Goal: Task Accomplishment & Management: Use online tool/utility

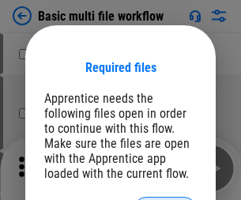
scroll to position [22, 0]
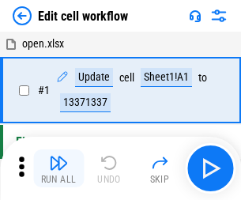
click at [59, 168] on img "button" at bounding box center [58, 162] width 19 height 19
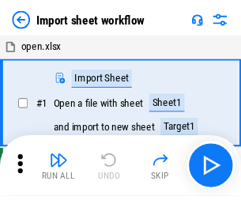
scroll to position [6, 0]
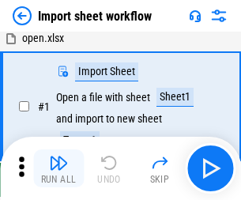
click at [59, 168] on img "button" at bounding box center [58, 162] width 19 height 19
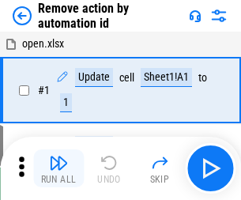
click at [59, 168] on img "button" at bounding box center [58, 162] width 19 height 19
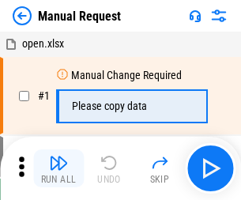
click at [59, 168] on img "button" at bounding box center [58, 162] width 19 height 19
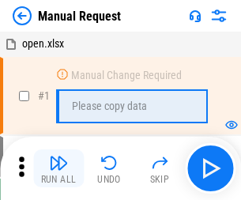
click at [59, 168] on img "button" at bounding box center [58, 162] width 19 height 19
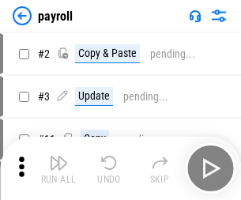
click at [59, 168] on img "button" at bounding box center [58, 162] width 19 height 19
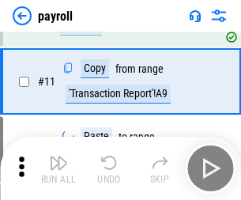
scroll to position [115, 0]
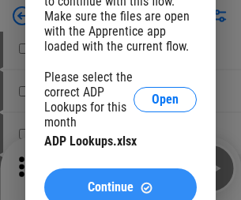
click at [120, 181] on span "Continue" at bounding box center [111, 187] width 46 height 13
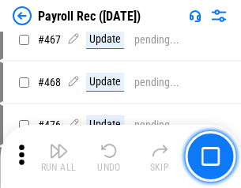
scroll to position [8431, 0]
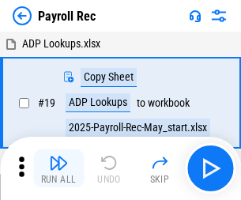
click at [59, 168] on img "button" at bounding box center [58, 162] width 19 height 19
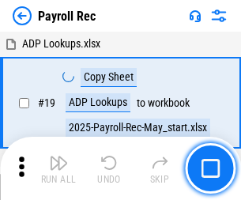
scroll to position [97, 0]
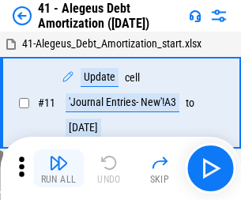
click at [59, 168] on img "button" at bounding box center [58, 162] width 19 height 19
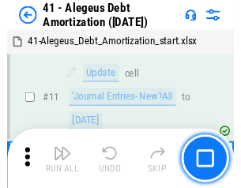
scroll to position [195, 0]
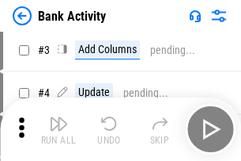
click at [59, 129] on img "button" at bounding box center [58, 123] width 19 height 19
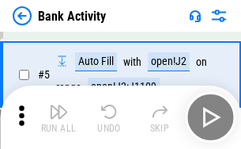
scroll to position [84, 0]
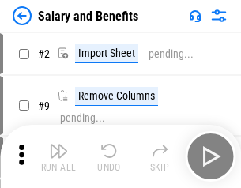
scroll to position [21, 0]
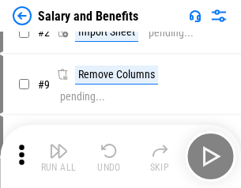
click at [59, 157] on img "button" at bounding box center [58, 151] width 19 height 19
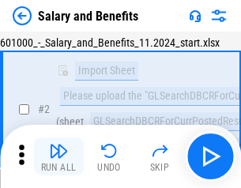
click at [59, 157] on img "button" at bounding box center [58, 151] width 19 height 19
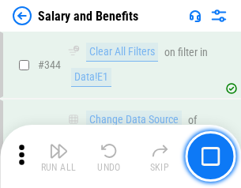
scroll to position [7408, 0]
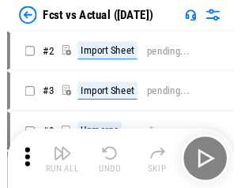
scroll to position [21, 0]
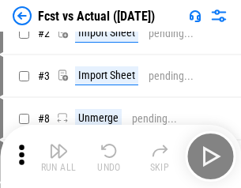
click at [59, 157] on img "button" at bounding box center [58, 151] width 19 height 19
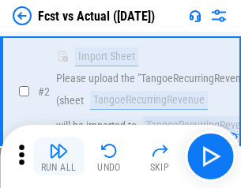
click at [59, 157] on img "button" at bounding box center [58, 151] width 19 height 19
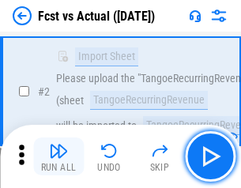
scroll to position [148, 0]
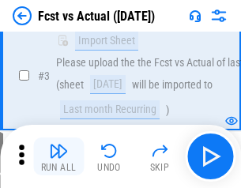
click at [59, 157] on img "button" at bounding box center [58, 151] width 19 height 19
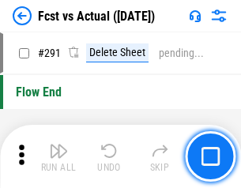
scroll to position [7487, 0]
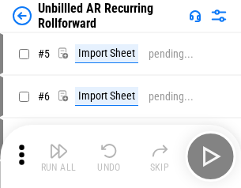
click at [59, 157] on img "button" at bounding box center [58, 151] width 19 height 19
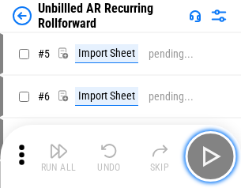
scroll to position [34, 0]
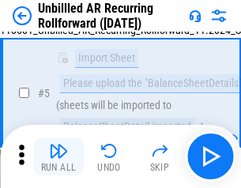
click at [59, 157] on img "button" at bounding box center [58, 151] width 19 height 19
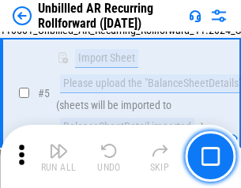
scroll to position [149, 0]
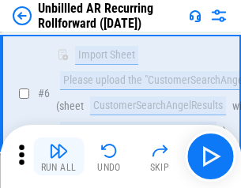
click at [59, 157] on img "button" at bounding box center [58, 151] width 19 height 19
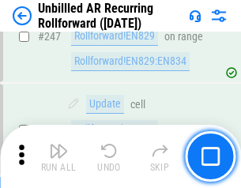
scroll to position [5374, 0]
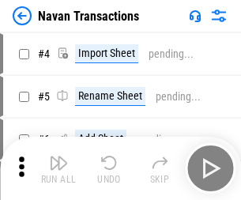
click at [59, 157] on img "button" at bounding box center [58, 162] width 19 height 19
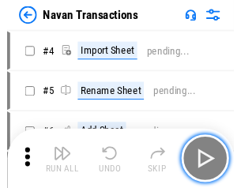
scroll to position [25, 0]
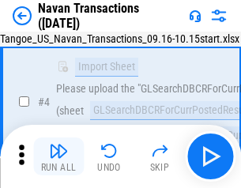
click at [59, 157] on img "button" at bounding box center [58, 151] width 19 height 19
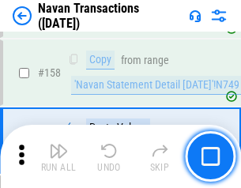
scroll to position [5129, 0]
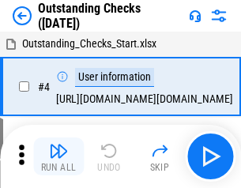
click at [59, 157] on img "button" at bounding box center [58, 151] width 19 height 19
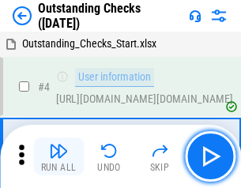
scroll to position [66, 0]
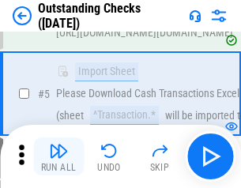
click at [59, 157] on img "button" at bounding box center [58, 151] width 19 height 19
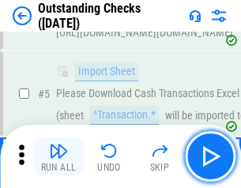
scroll to position [165, 0]
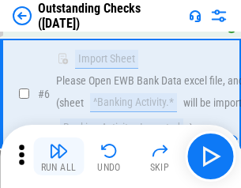
click at [59, 157] on img "button" at bounding box center [58, 151] width 19 height 19
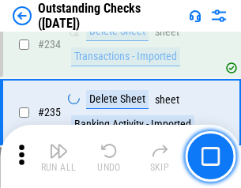
scroll to position [4804, 0]
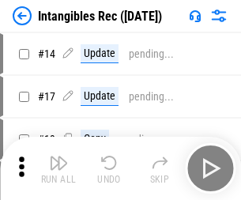
click at [59, 168] on img "button" at bounding box center [58, 162] width 19 height 19
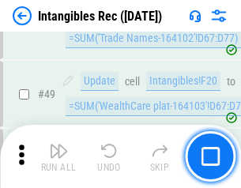
scroll to position [616, 0]
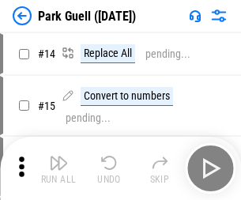
click at [59, 157] on img "button" at bounding box center [58, 162] width 19 height 19
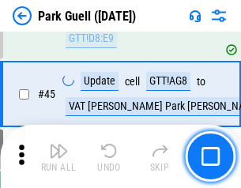
scroll to position [1978, 0]
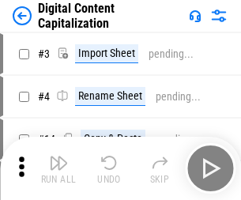
click at [59, 157] on img "button" at bounding box center [58, 162] width 19 height 19
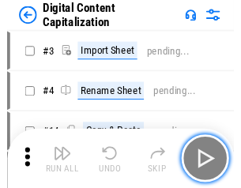
scroll to position [34, 0]
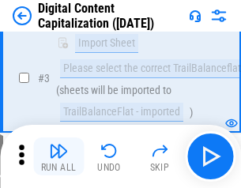
click at [59, 157] on img "button" at bounding box center [58, 151] width 19 height 19
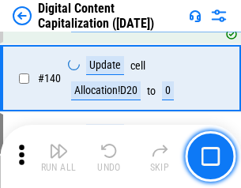
scroll to position [1666, 0]
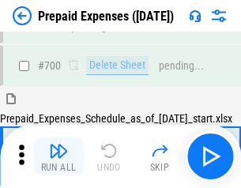
click at [59, 157] on img "button" at bounding box center [58, 151] width 19 height 19
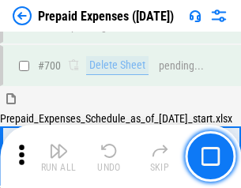
scroll to position [4257, 0]
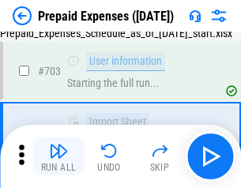
click at [59, 157] on img "button" at bounding box center [58, 151] width 19 height 19
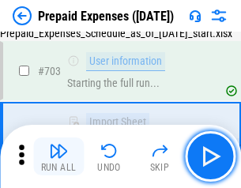
scroll to position [4350, 0]
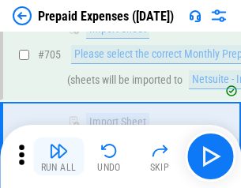
click at [59, 157] on img "button" at bounding box center [58, 151] width 19 height 19
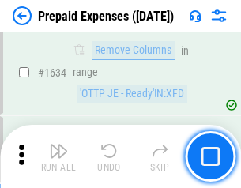
scroll to position [15404, 0]
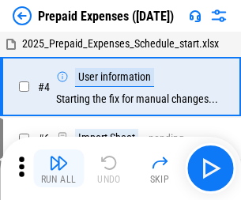
click at [59, 168] on img "button" at bounding box center [58, 162] width 19 height 19
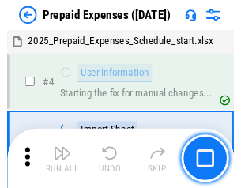
scroll to position [70, 0]
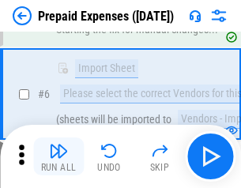
click at [59, 157] on img "button" at bounding box center [58, 151] width 19 height 19
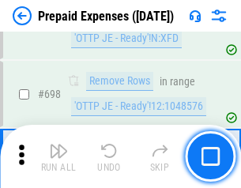
scroll to position [5509, 0]
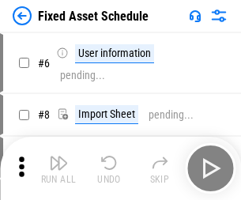
click at [59, 168] on img "button" at bounding box center [58, 162] width 19 height 19
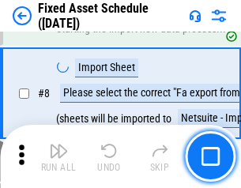
click at [59, 157] on img "button" at bounding box center [58, 151] width 19 height 19
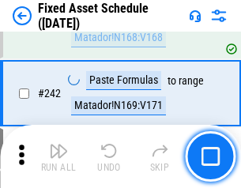
scroll to position [4901, 0]
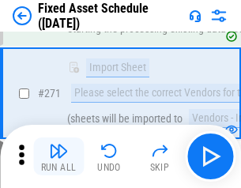
click at [59, 157] on img "button" at bounding box center [58, 151] width 19 height 19
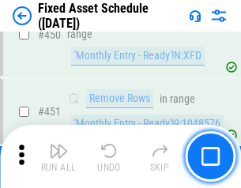
scroll to position [7072, 0]
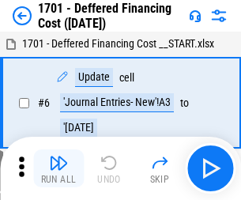
click at [59, 168] on img "button" at bounding box center [58, 162] width 19 height 19
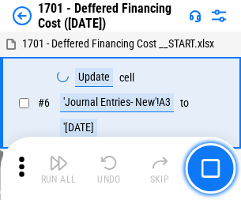
scroll to position [190, 0]
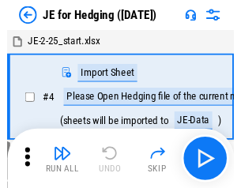
scroll to position [2, 0]
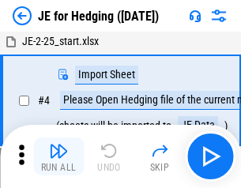
click at [59, 157] on img "button" at bounding box center [58, 151] width 19 height 19
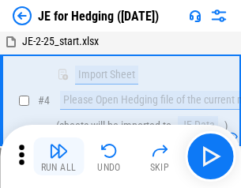
click at [59, 157] on img "button" at bounding box center [58, 151] width 19 height 19
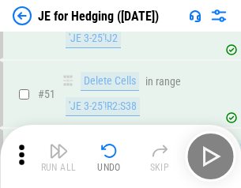
scroll to position [1024, 0]
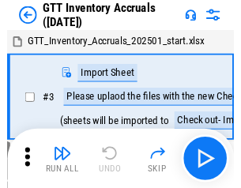
scroll to position [2, 0]
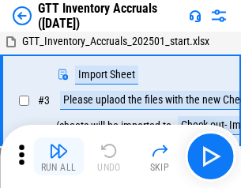
click at [59, 157] on img "button" at bounding box center [58, 151] width 19 height 19
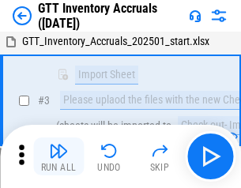
click at [59, 157] on img "button" at bounding box center [58, 151] width 19 height 19
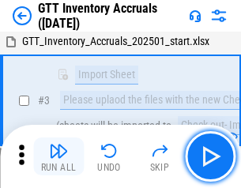
scroll to position [102, 0]
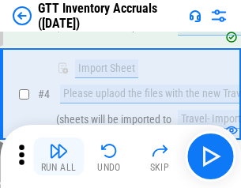
click at [59, 157] on img "button" at bounding box center [58, 151] width 19 height 19
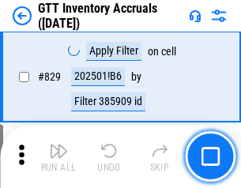
scroll to position [12008, 0]
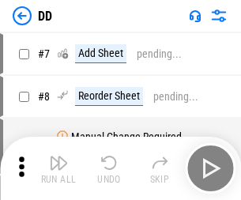
click at [59, 168] on img "button" at bounding box center [58, 162] width 19 height 19
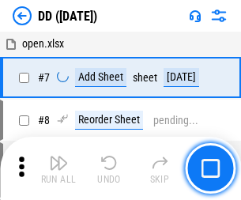
scroll to position [153, 0]
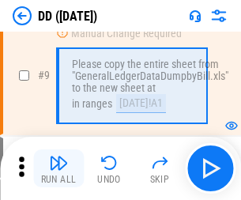
click at [59, 168] on img "button" at bounding box center [58, 162] width 19 height 19
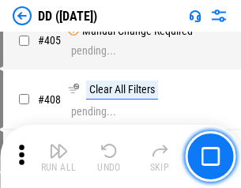
scroll to position [7078, 0]
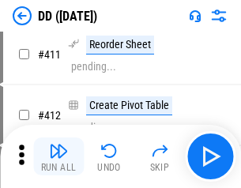
click at [59, 157] on img "button" at bounding box center [58, 151] width 19 height 19
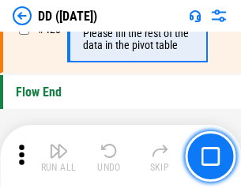
scroll to position [7572, 0]
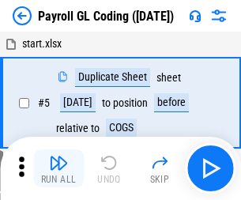
click at [59, 168] on img "button" at bounding box center [58, 162] width 19 height 19
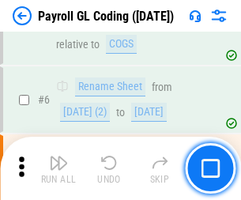
scroll to position [190, 0]
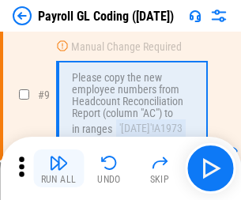
click at [59, 168] on img "button" at bounding box center [58, 162] width 19 height 19
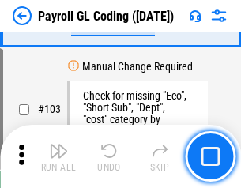
scroll to position [3712, 0]
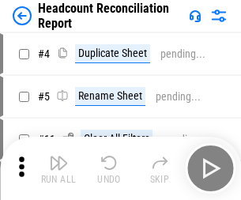
click at [59, 168] on img "button" at bounding box center [58, 162] width 19 height 19
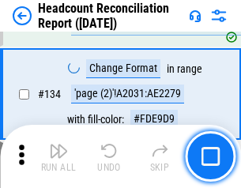
scroll to position [1902, 0]
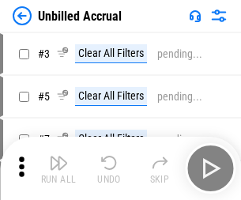
click at [59, 168] on img "button" at bounding box center [58, 162] width 19 height 19
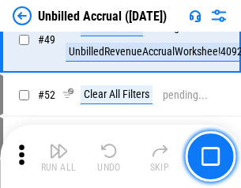
scroll to position [1435, 0]
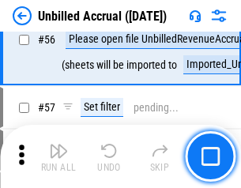
click at [59, 157] on img "button" at bounding box center [58, 151] width 19 height 19
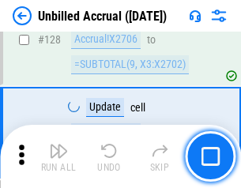
scroll to position [4712, 0]
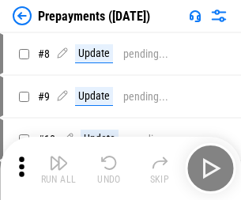
click at [59, 168] on img "button" at bounding box center [58, 162] width 19 height 19
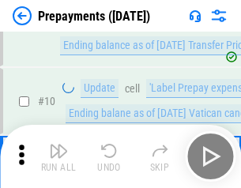
scroll to position [99, 0]
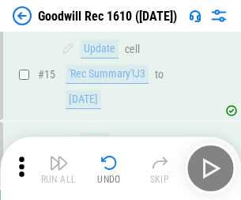
scroll to position [271, 0]
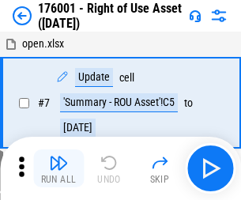
click at [59, 168] on img "button" at bounding box center [58, 162] width 19 height 19
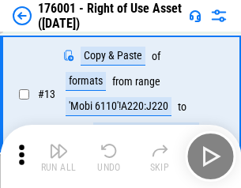
scroll to position [102, 0]
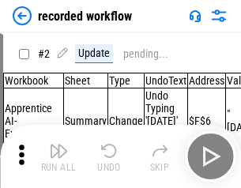
click at [59, 157] on img "button" at bounding box center [58, 151] width 19 height 19
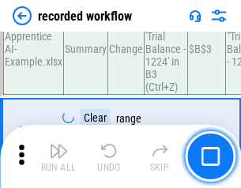
scroll to position [4945, 0]
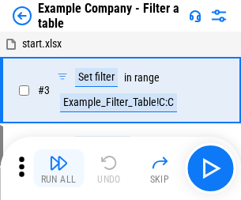
click at [59, 168] on img "button" at bounding box center [58, 162] width 19 height 19
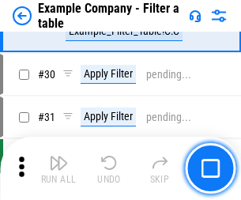
scroll to position [1448, 0]
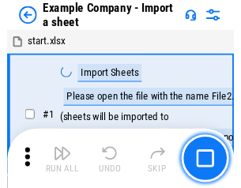
scroll to position [25, 0]
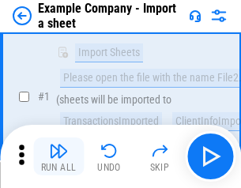
click at [59, 157] on img "button" at bounding box center [58, 151] width 19 height 19
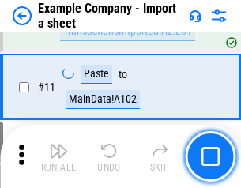
scroll to position [350, 0]
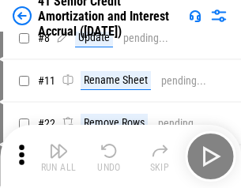
click at [59, 157] on img "button" at bounding box center [58, 151] width 19 height 19
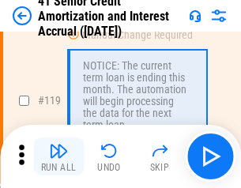
click at [59, 157] on img "button" at bounding box center [58, 151] width 19 height 19
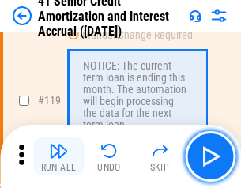
scroll to position [1493, 0]
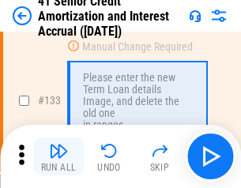
click at [59, 157] on img "button" at bounding box center [58, 151] width 19 height 19
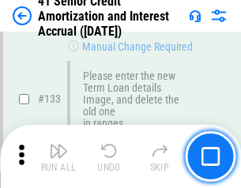
scroll to position [1653, 0]
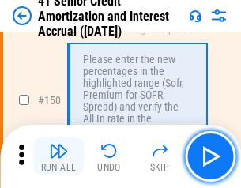
click at [59, 157] on img "button" at bounding box center [58, 151] width 19 height 19
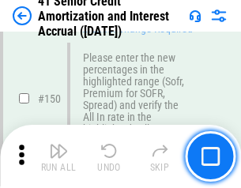
scroll to position [1819, 0]
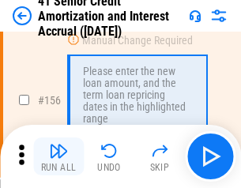
click at [59, 157] on img "button" at bounding box center [58, 151] width 19 height 19
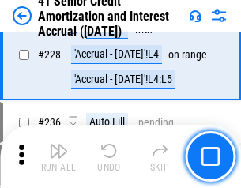
scroll to position [3543, 0]
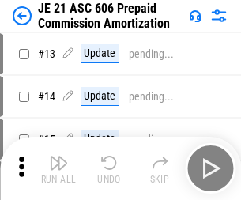
click at [59, 157] on img "button" at bounding box center [58, 162] width 19 height 19
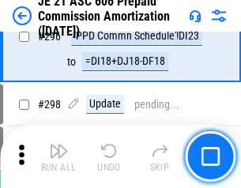
scroll to position [2911, 0]
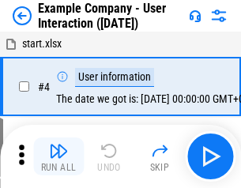
click at [59, 157] on img "button" at bounding box center [58, 151] width 19 height 19
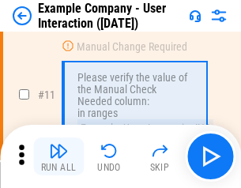
click at [59, 157] on img "button" at bounding box center [58, 151] width 19 height 19
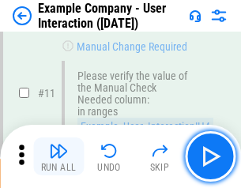
scroll to position [343, 0]
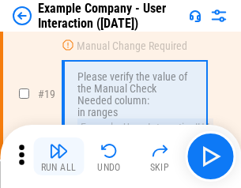
click at [59, 157] on img "button" at bounding box center [58, 151] width 19 height 19
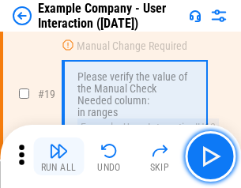
click at [59, 157] on img "button" at bounding box center [58, 151] width 19 height 19
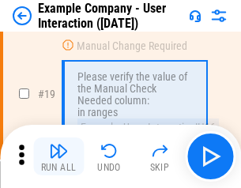
click at [59, 157] on img "button" at bounding box center [58, 151] width 19 height 19
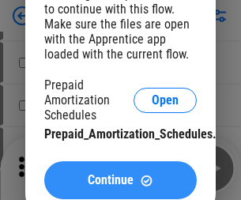
click at [120, 180] on span "Continue" at bounding box center [111, 180] width 46 height 13
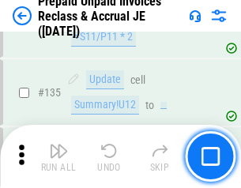
scroll to position [2050, 0]
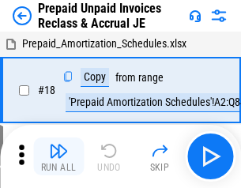
click at [59, 157] on img "button" at bounding box center [58, 151] width 19 height 19
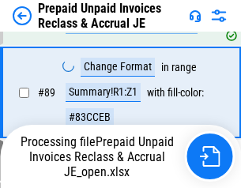
scroll to position [1062, 0]
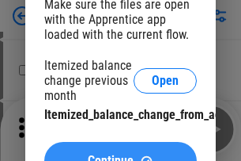
click at [120, 154] on span "Continue" at bounding box center [111, 160] width 46 height 13
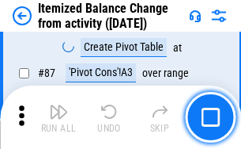
scroll to position [1547, 0]
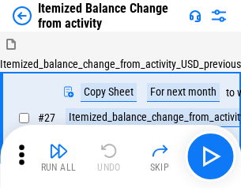
scroll to position [25, 0]
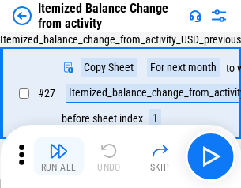
click at [59, 157] on img "button" at bounding box center [58, 151] width 19 height 19
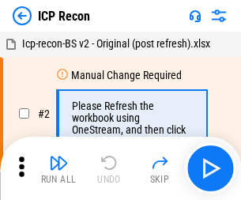
scroll to position [7, 0]
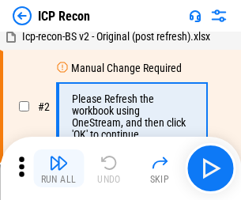
click at [59, 168] on img "button" at bounding box center [58, 162] width 19 height 19
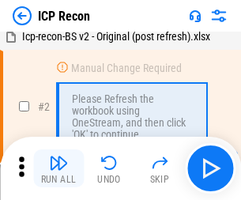
click at [59, 168] on img "button" at bounding box center [58, 162] width 19 height 19
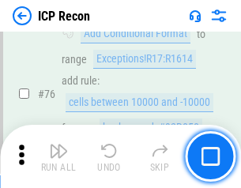
scroll to position [1422, 0]
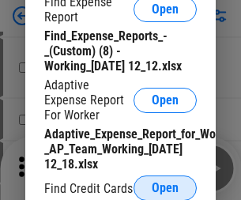
click at [165, 187] on span "Open" at bounding box center [165, 188] width 27 height 13
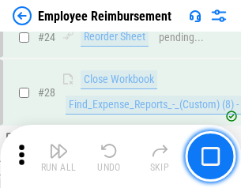
scroll to position [740, 0]
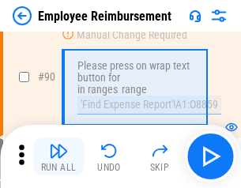
click at [59, 157] on img "button" at bounding box center [58, 151] width 19 height 19
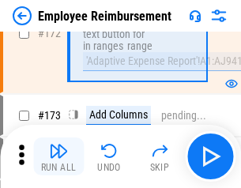
click at [59, 157] on img "button" at bounding box center [58, 151] width 19 height 19
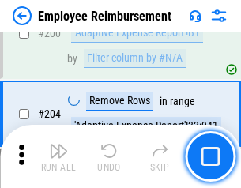
scroll to position [4003, 0]
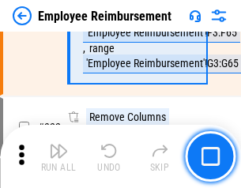
click at [59, 157] on img "button" at bounding box center [58, 151] width 19 height 19
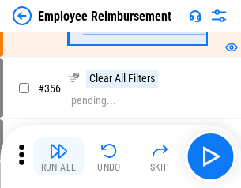
click at [59, 157] on img "button" at bounding box center [58, 151] width 19 height 19
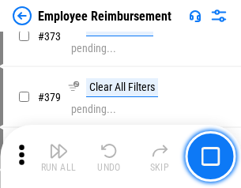
scroll to position [8428, 0]
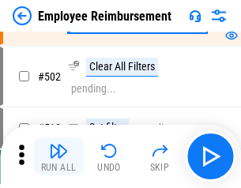
click at [59, 157] on img "button" at bounding box center [58, 151] width 19 height 19
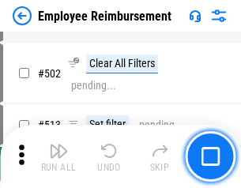
scroll to position [10055, 0]
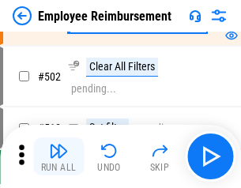
click at [59, 157] on img "button" at bounding box center [58, 151] width 19 height 19
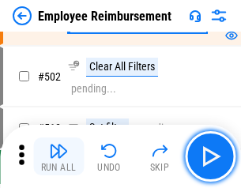
click at [59, 157] on img "button" at bounding box center [58, 151] width 19 height 19
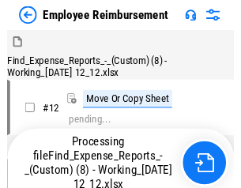
scroll to position [322, 0]
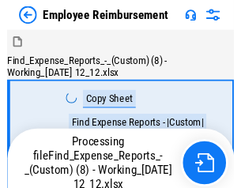
scroll to position [54, 0]
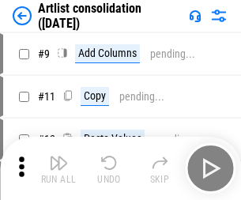
click at [59, 168] on img "button" at bounding box center [58, 162] width 19 height 19
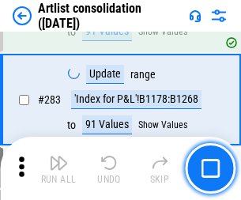
scroll to position [6543, 0]
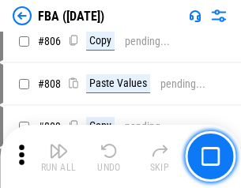
scroll to position [13550, 0]
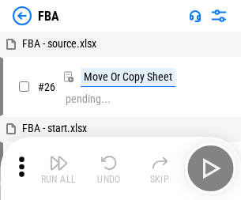
scroll to position [16, 0]
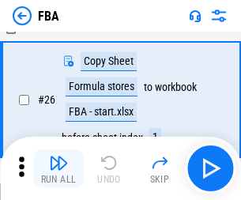
click at [59, 168] on img "button" at bounding box center [58, 162] width 19 height 19
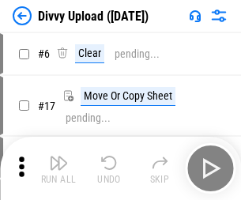
click at [59, 168] on img "button" at bounding box center [58, 162] width 19 height 19
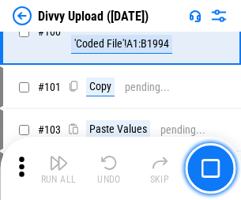
scroll to position [1323, 0]
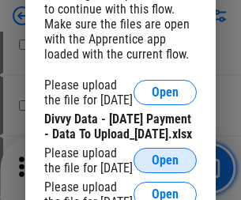
click at [165, 167] on span "Open" at bounding box center [165, 160] width 27 height 13
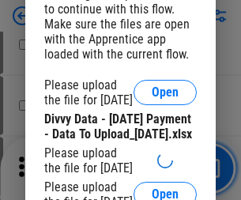
scroll to position [1454, 0]
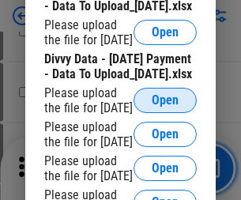
click at [165, 107] on span "Open" at bounding box center [165, 100] width 27 height 13
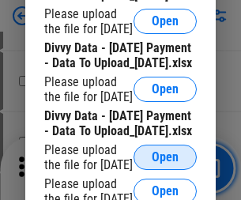
click at [165, 151] on span "Open" at bounding box center [165, 157] width 27 height 13
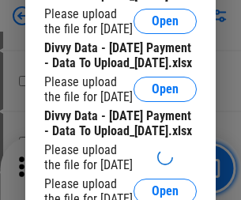
scroll to position [1835, 0]
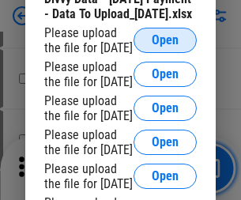
click at [165, 47] on span "Open" at bounding box center [165, 40] width 27 height 13
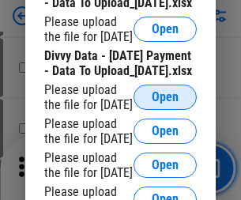
click at [165, 100] on span "Open" at bounding box center [165, 97] width 27 height 13
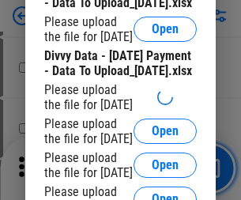
scroll to position [2031, 0]
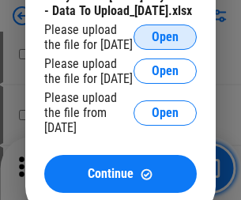
click at [165, 44] on span "Open" at bounding box center [165, 37] width 27 height 13
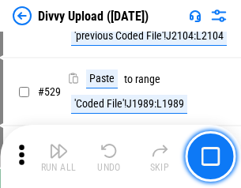
scroll to position [8172, 0]
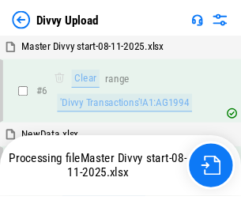
scroll to position [1323, 0]
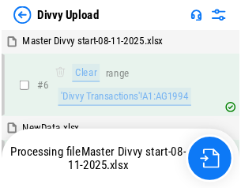
scroll to position [1323, 0]
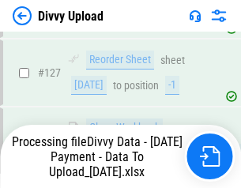
scroll to position [2096, 0]
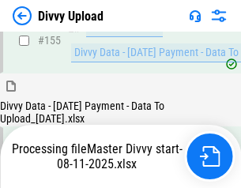
scroll to position [2582, 0]
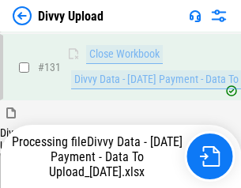
scroll to position [2164, 0]
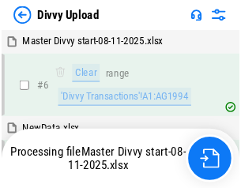
scroll to position [1323, 0]
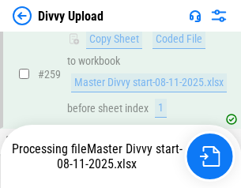
scroll to position [4253, 0]
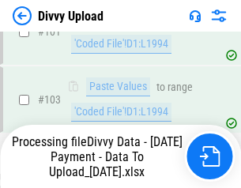
scroll to position [2164, 0]
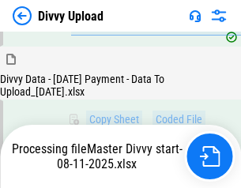
scroll to position [3000, 0]
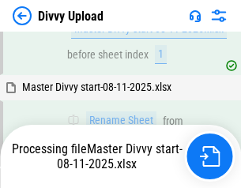
scroll to position [5088, 0]
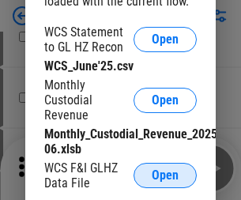
click at [165, 176] on span "Open" at bounding box center [165, 175] width 27 height 13
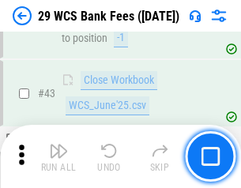
scroll to position [646, 0]
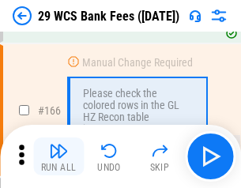
click at [59, 157] on img "button" at bounding box center [58, 151] width 19 height 19
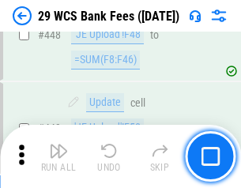
scroll to position [7661, 0]
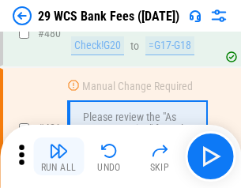
click at [59, 157] on img "button" at bounding box center [58, 151] width 19 height 19
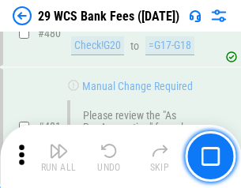
scroll to position [8157, 0]
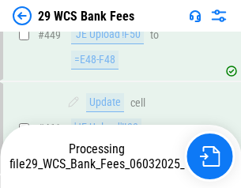
scroll to position [7953, 0]
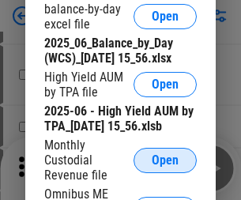
click at [165, 167] on span "Open" at bounding box center [165, 160] width 27 height 13
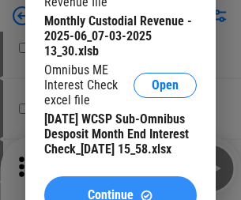
click at [120, 189] on span "Continue" at bounding box center [111, 195] width 46 height 13
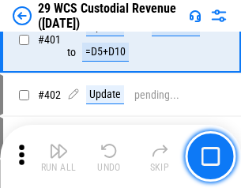
scroll to position [7328, 0]
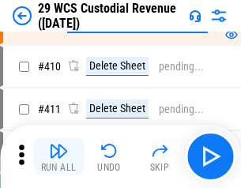
click at [59, 157] on img "button" at bounding box center [58, 151] width 19 height 19
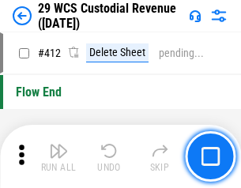
scroll to position [7555, 0]
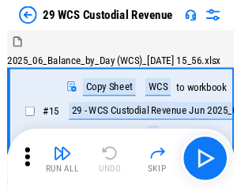
scroll to position [38, 0]
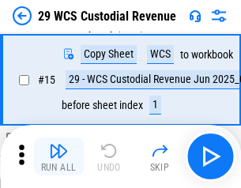
click at [59, 157] on img "button" at bounding box center [58, 151] width 19 height 19
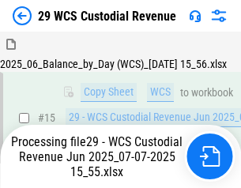
scroll to position [358, 0]
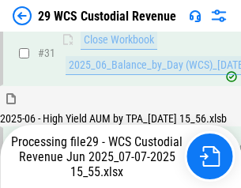
scroll to position [812, 0]
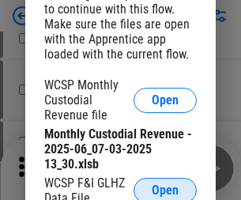
click at [165, 187] on span "Open" at bounding box center [165, 190] width 27 height 13
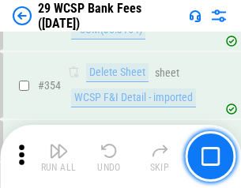
scroll to position [5259, 0]
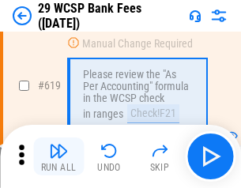
click at [59, 157] on img "button" at bounding box center [58, 151] width 19 height 19
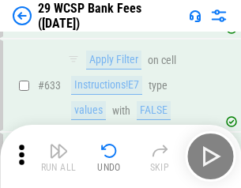
scroll to position [9119, 0]
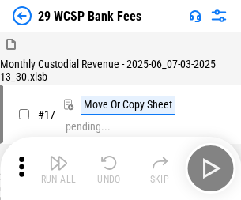
click at [59, 157] on img "button" at bounding box center [58, 162] width 19 height 19
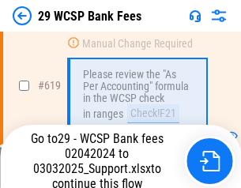
scroll to position [8902, 0]
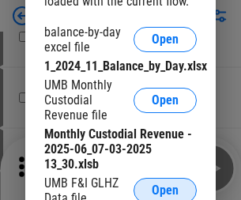
click at [165, 187] on span "Open" at bounding box center [165, 190] width 27 height 13
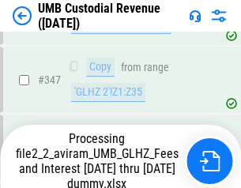
scroll to position [5303, 0]
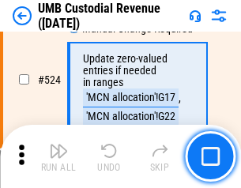
click at [59, 157] on img "button" at bounding box center [58, 151] width 19 height 19
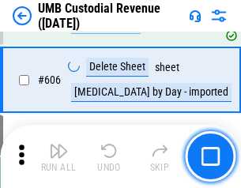
scroll to position [9132, 0]
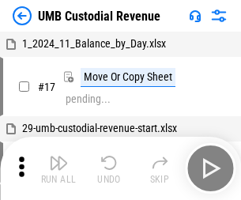
click at [59, 168] on img "button" at bounding box center [58, 162] width 19 height 19
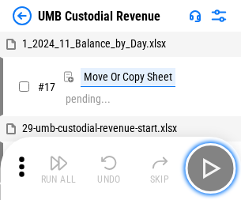
scroll to position [12, 0]
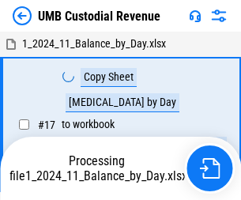
scroll to position [12, 0]
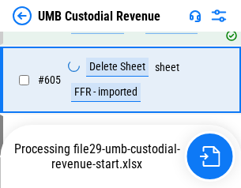
scroll to position [9096, 0]
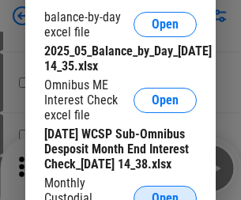
click at [165, 192] on span "Open" at bounding box center [165, 198] width 27 height 13
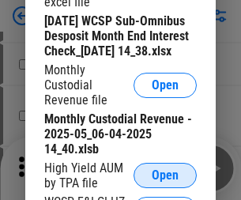
click at [165, 182] on span "Open" at bounding box center [165, 175] width 27 height 13
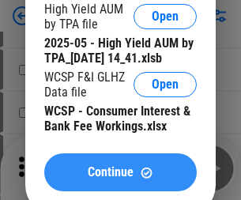
click at [120, 179] on span "Continue" at bounding box center [111, 172] width 46 height 13
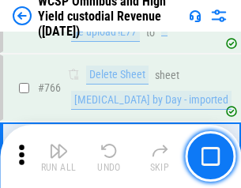
scroll to position [12891, 0]
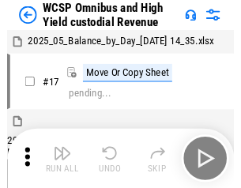
scroll to position [9, 0]
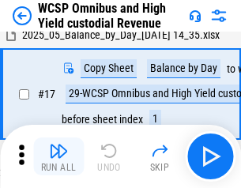
click at [59, 157] on img "button" at bounding box center [58, 151] width 19 height 19
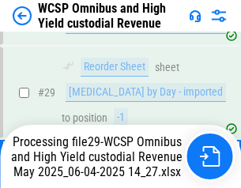
scroll to position [329, 0]
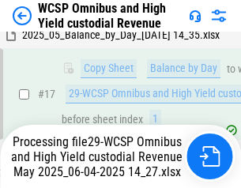
scroll to position [329, 0]
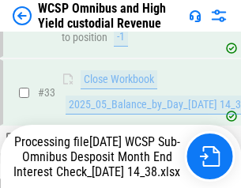
scroll to position [783, 0]
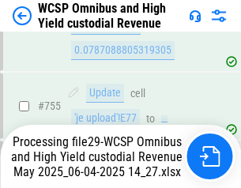
scroll to position [12855, 0]
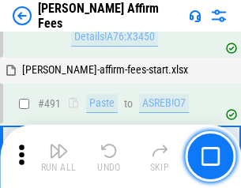
scroll to position [4302, 0]
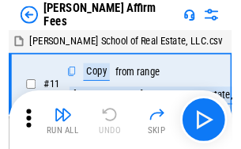
scroll to position [16, 0]
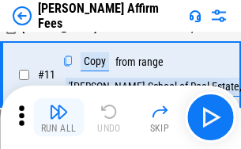
click at [59, 117] on img "button" at bounding box center [58, 111] width 19 height 19
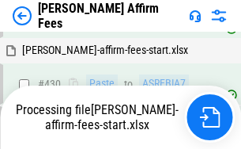
scroll to position [3442, 0]
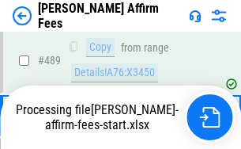
scroll to position [4149, 0]
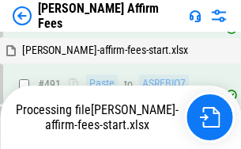
scroll to position [4322, 0]
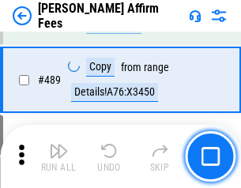
scroll to position [4129, 0]
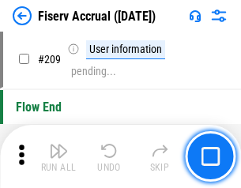
scroll to position [4913, 0]
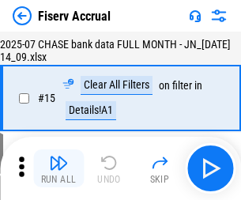
click at [59, 168] on img "button" at bounding box center [58, 162] width 19 height 19
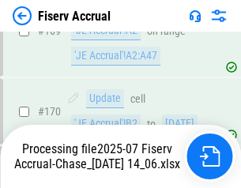
scroll to position [4265, 0]
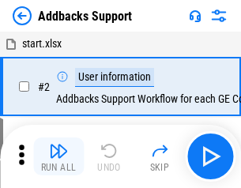
click at [59, 157] on img "button" at bounding box center [58, 151] width 19 height 19
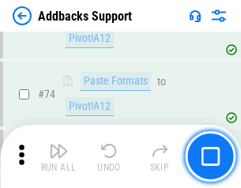
scroll to position [1152, 0]
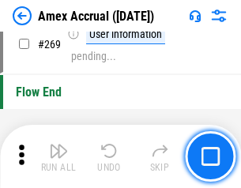
scroll to position [4633, 0]
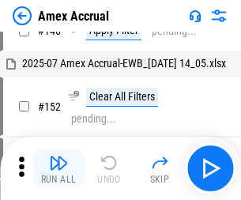
click at [59, 168] on img "button" at bounding box center [58, 162] width 19 height 19
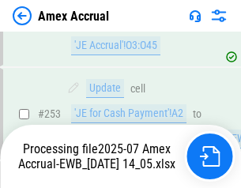
scroll to position [4714, 0]
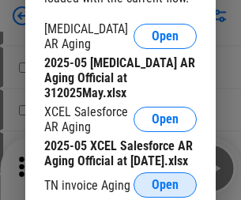
click at [165, 180] on span "Open" at bounding box center [165, 185] width 27 height 13
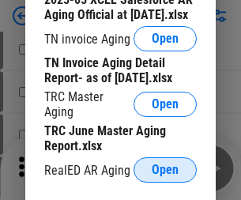
click at [165, 165] on span "Open" at bounding box center [165, 170] width 27 height 13
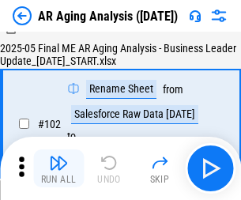
click at [59, 168] on img "button" at bounding box center [58, 162] width 19 height 19
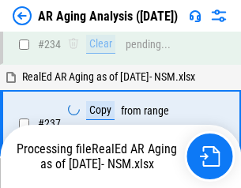
scroll to position [2452, 0]
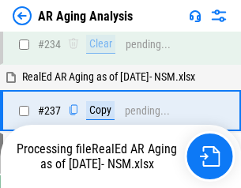
scroll to position [2434, 0]
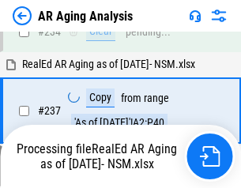
scroll to position [2434, 0]
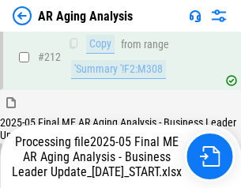
scroll to position [2434, 0]
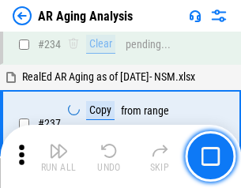
scroll to position [2434, 0]
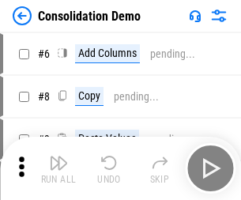
click at [59, 168] on img "button" at bounding box center [58, 162] width 19 height 19
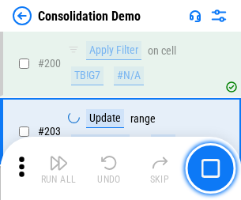
scroll to position [4961, 0]
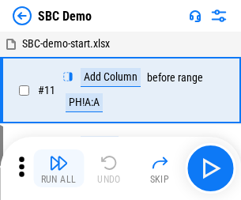
click at [59, 168] on img "button" at bounding box center [58, 162] width 19 height 19
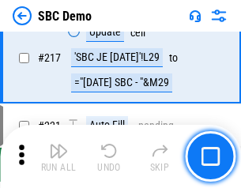
scroll to position [3906, 0]
